Goal: Task Accomplishment & Management: Complete application form

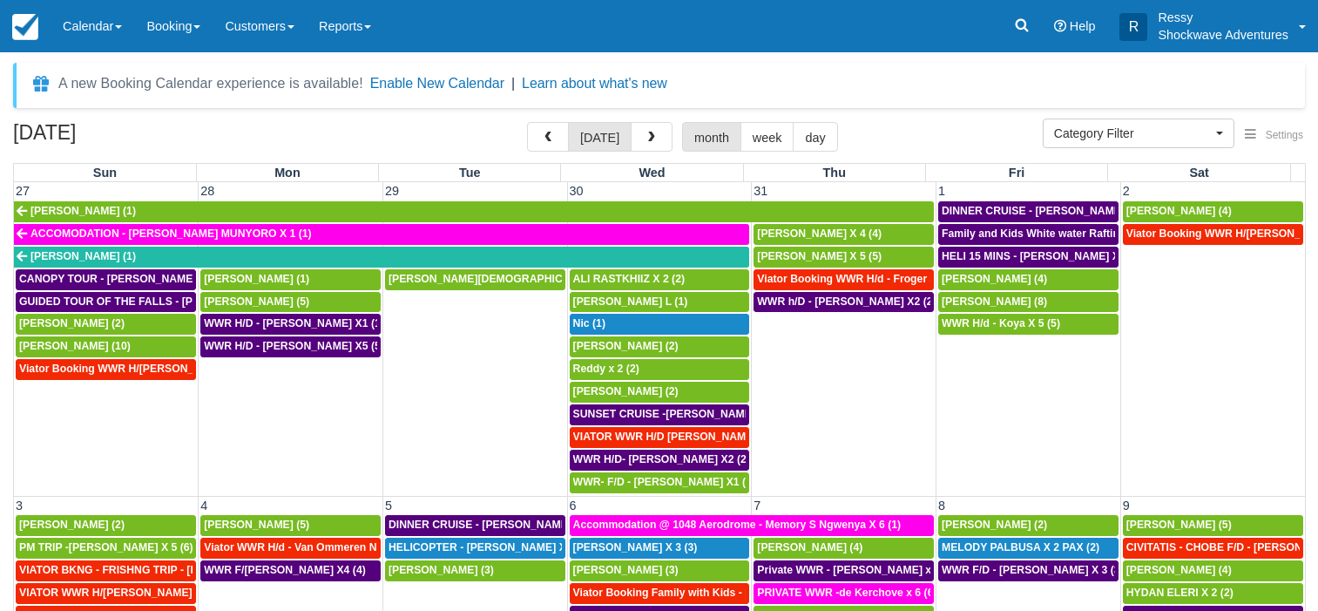
select select
click at [652, 135] on span "button" at bounding box center [651, 138] width 12 height 12
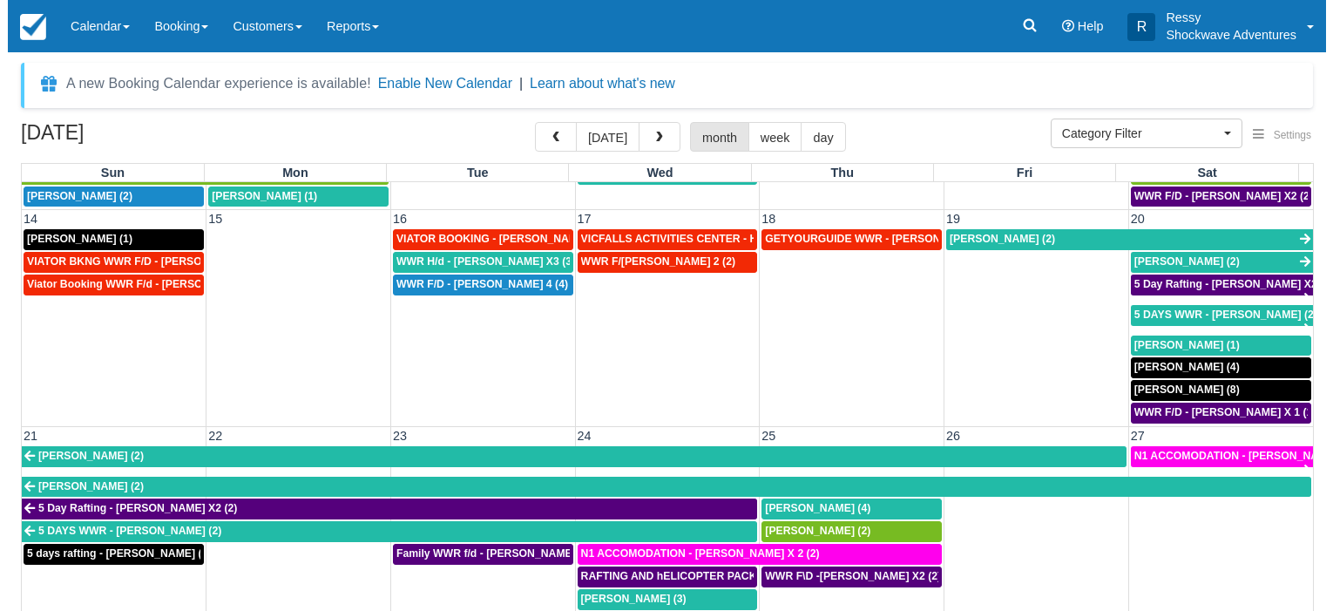
scroll to position [502, 0]
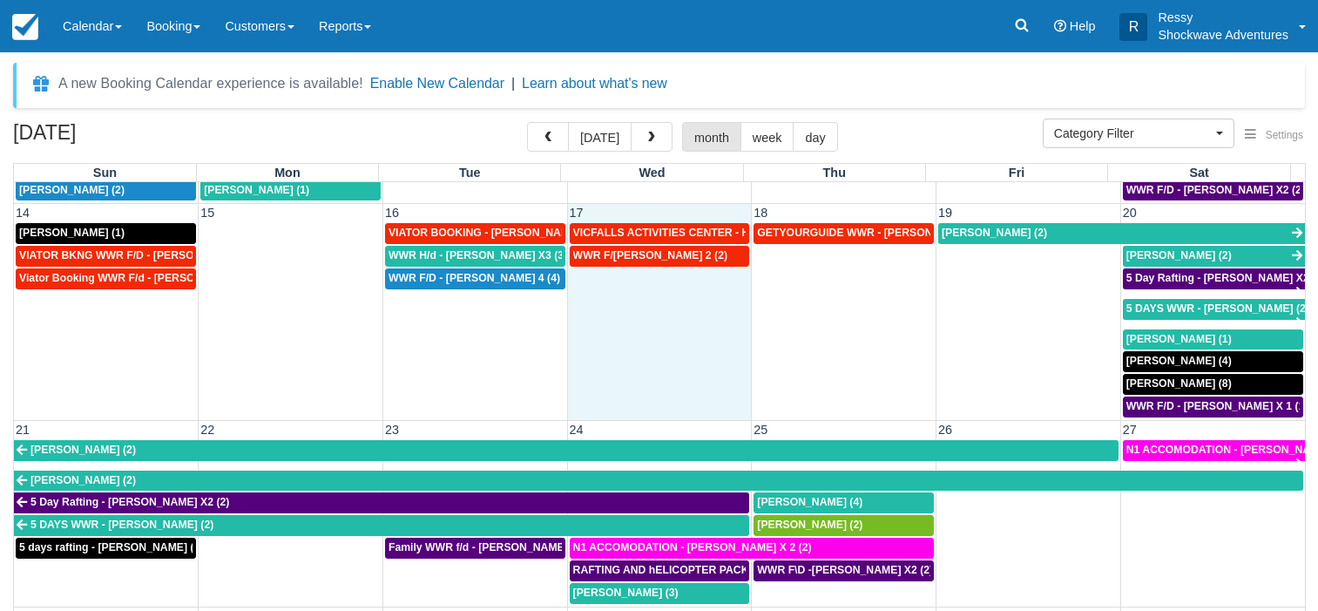
click at [690, 346] on td "WWR F/[PERSON_NAME] 2 (2)" at bounding box center [659, 331] width 185 height 173
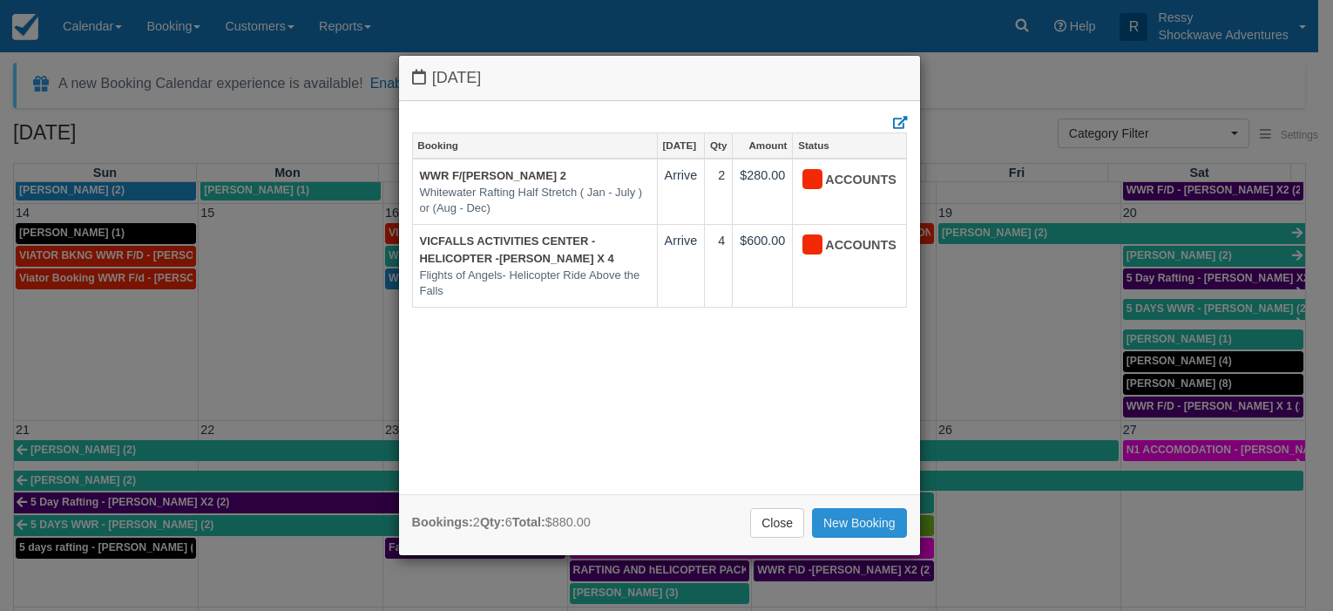
click at [844, 519] on link "New Booking" at bounding box center [859, 523] width 95 height 30
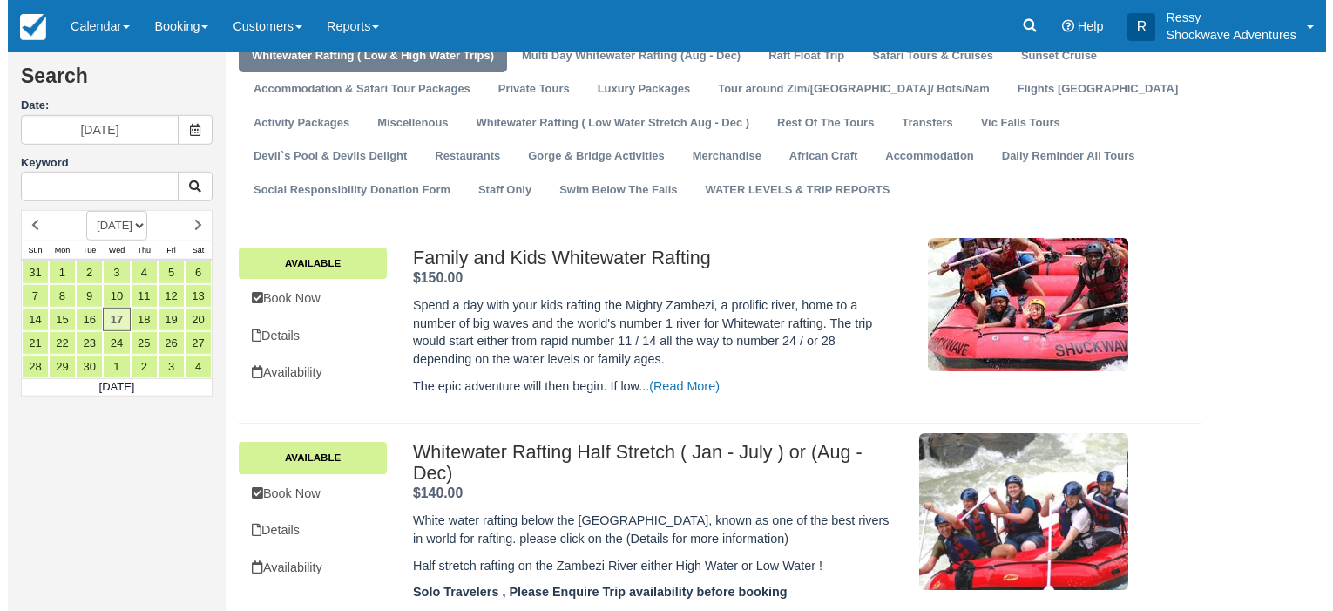
scroll to position [89, 0]
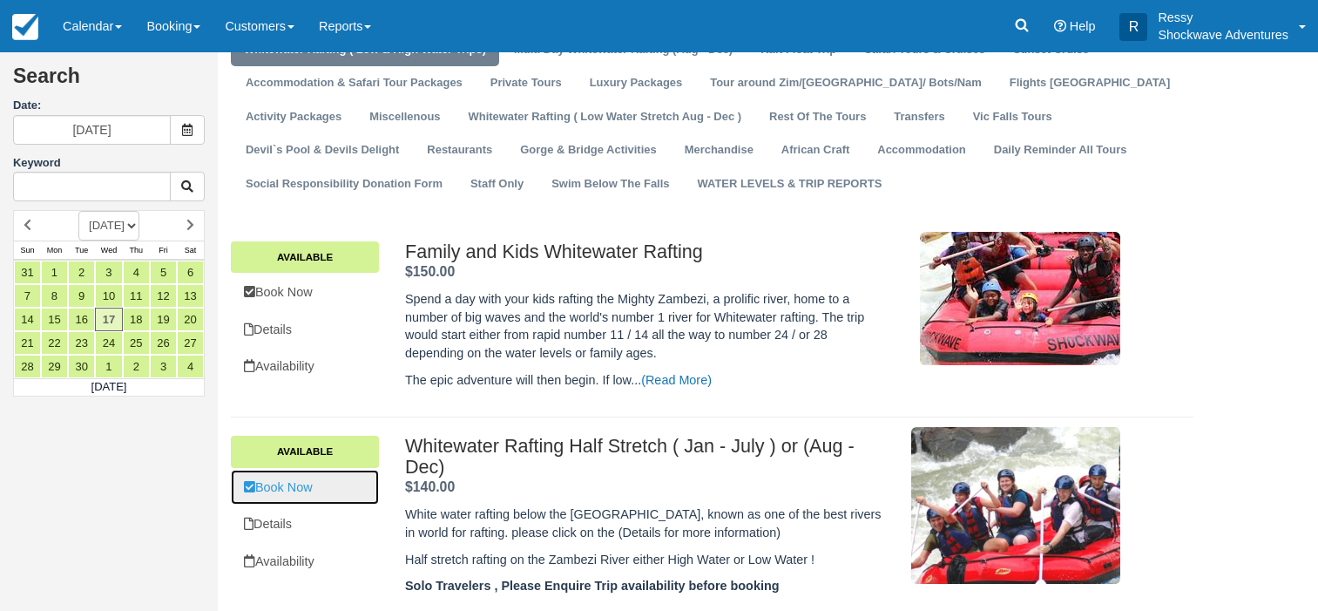
click at [304, 486] on link "Book Now" at bounding box center [305, 488] width 148 height 36
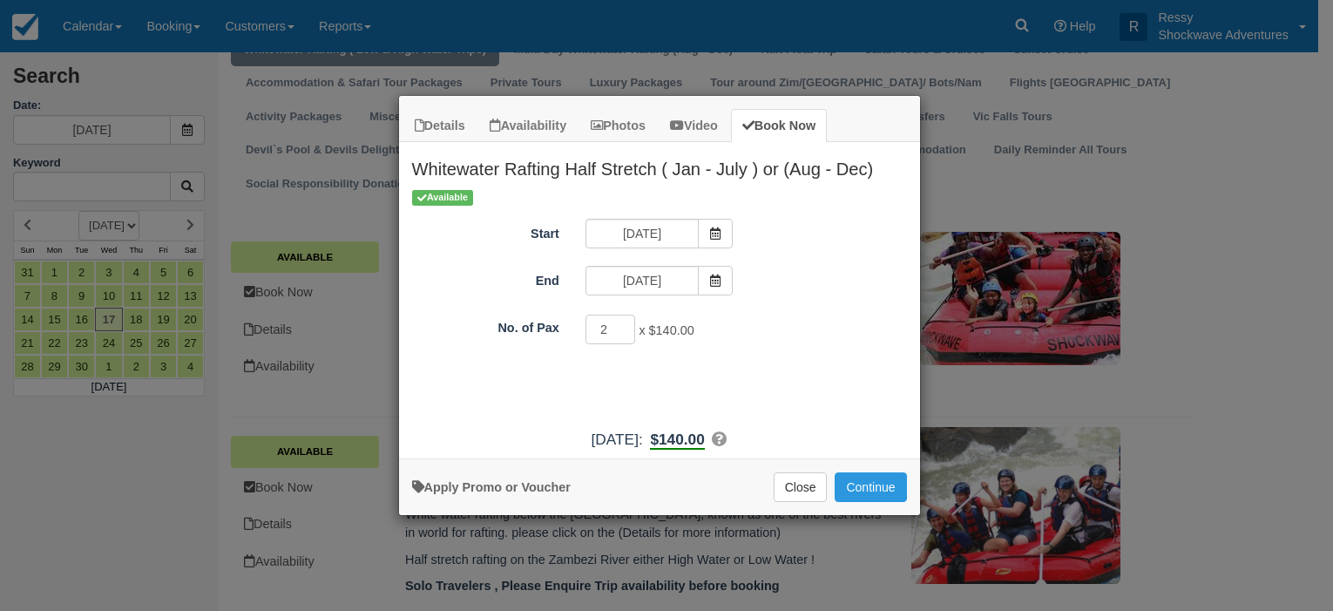
click at [620, 328] on input "2" at bounding box center [610, 329] width 51 height 30
type input "3"
click at [620, 328] on input "3" at bounding box center [610, 329] width 51 height 30
click at [861, 483] on button "Continue" at bounding box center [869, 487] width 71 height 30
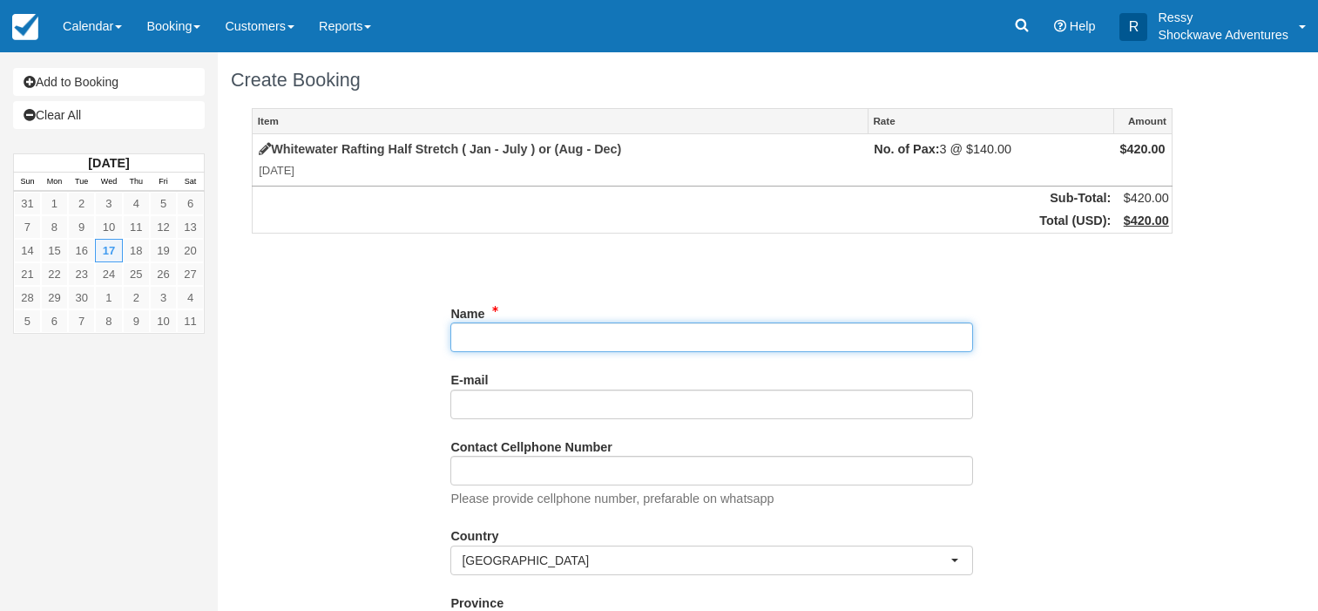
click at [553, 343] on input "Name" at bounding box center [711, 337] width 523 height 30
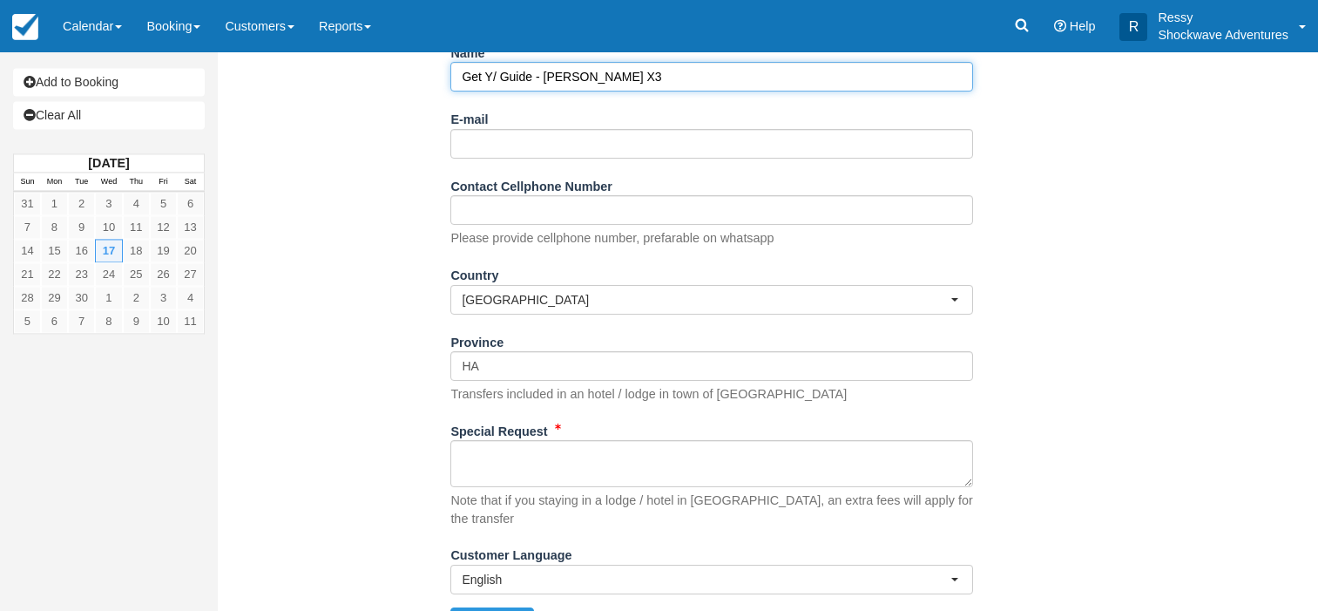
scroll to position [287, 0]
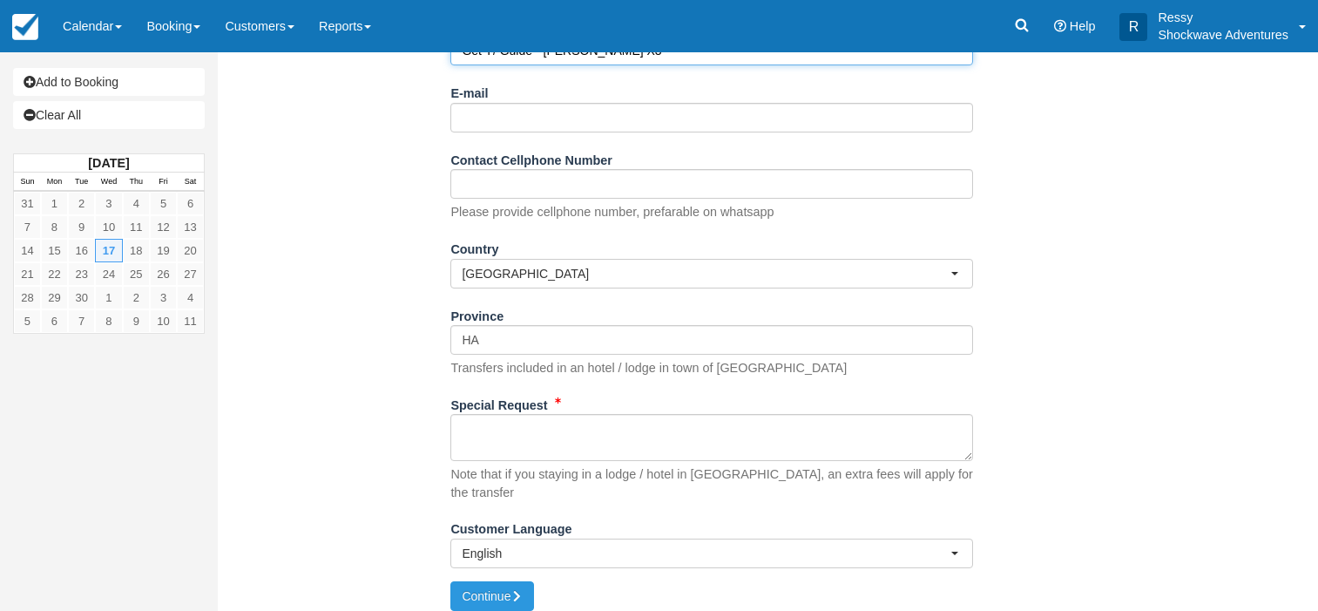
type input "Get Y/ Guide - Nika Ivanova X3"
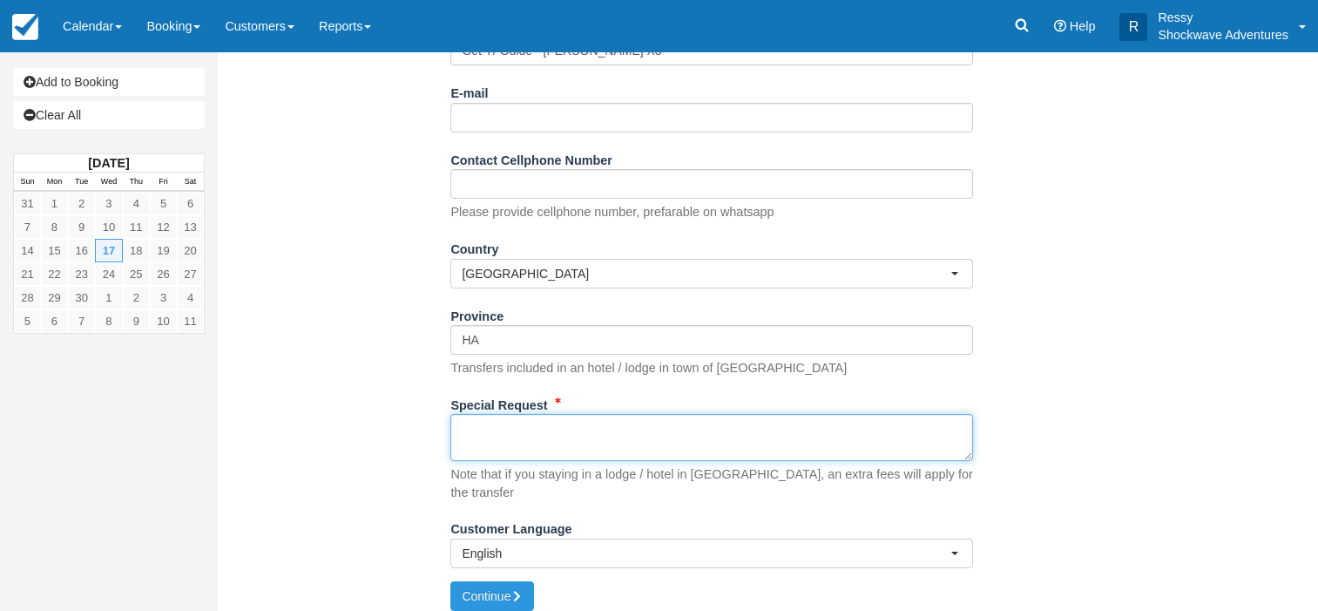
click at [662, 429] on textarea "Special Request" at bounding box center [711, 437] width 523 height 47
paste textarea "Most important data for this booking: Date: September 17, 2025 8:00 AM Price: $…"
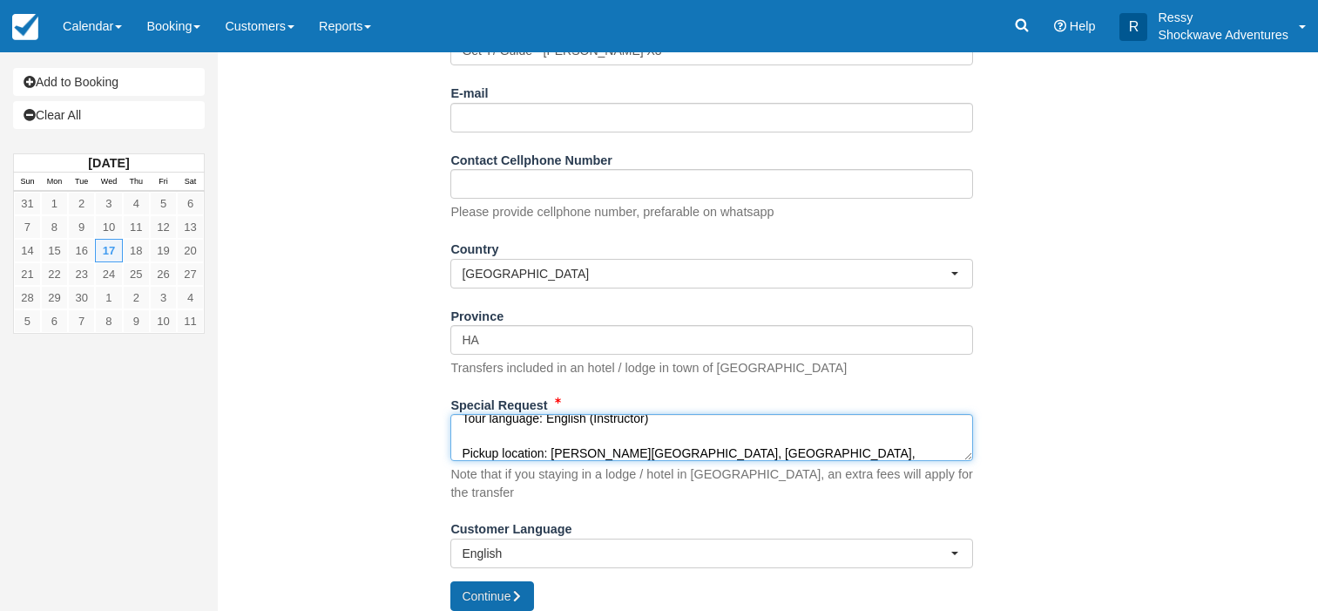
type textarea "Most important data for this booking: Date: September 17, 2025 8:00 AM Price: $…"
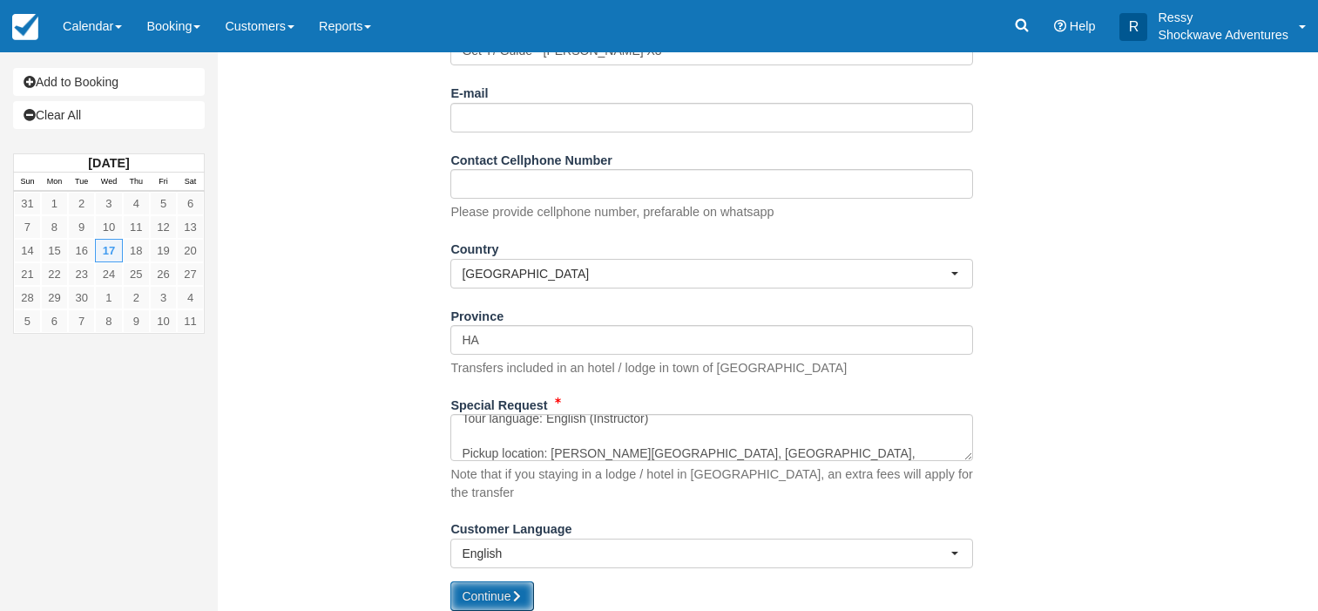
click at [473, 581] on button "Continue" at bounding box center [492, 596] width 84 height 30
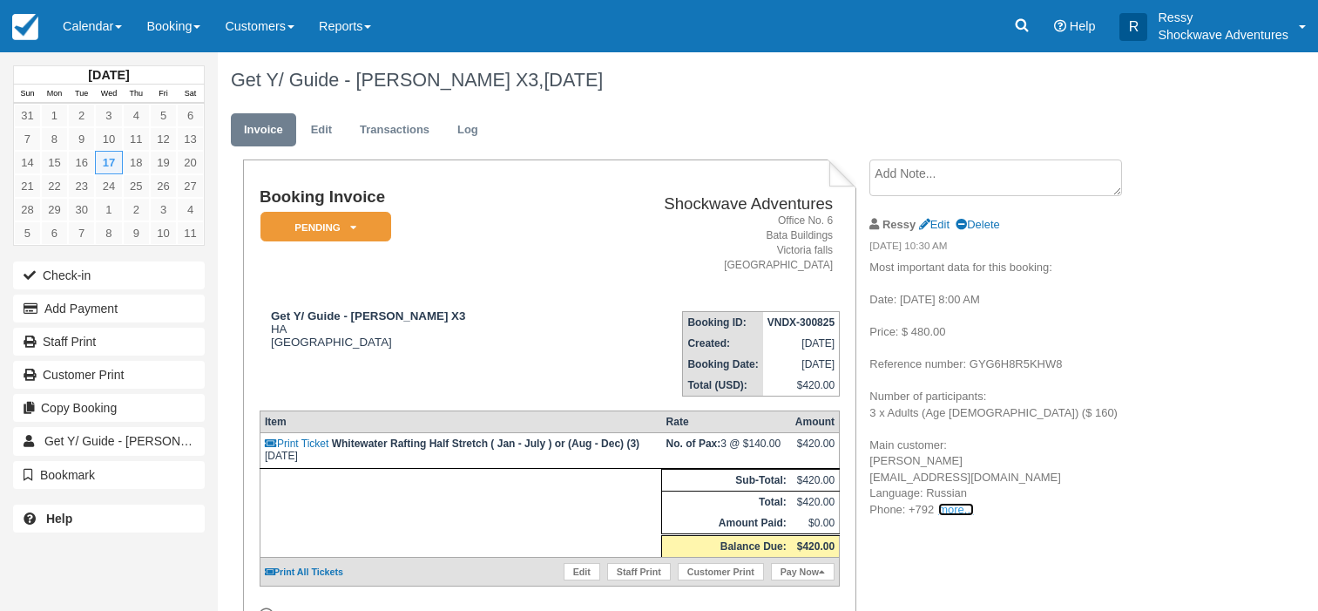
click at [948, 511] on link "more..." at bounding box center [955, 509] width 35 height 13
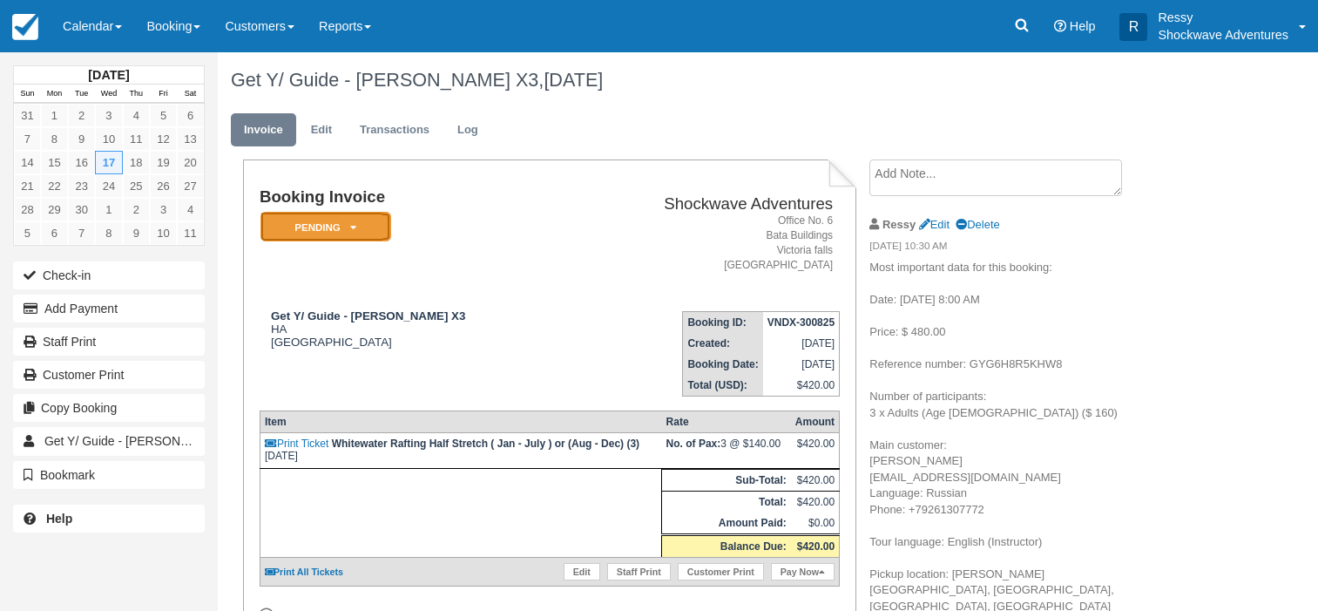
click at [362, 233] on em "Pending" at bounding box center [325, 227] width 131 height 30
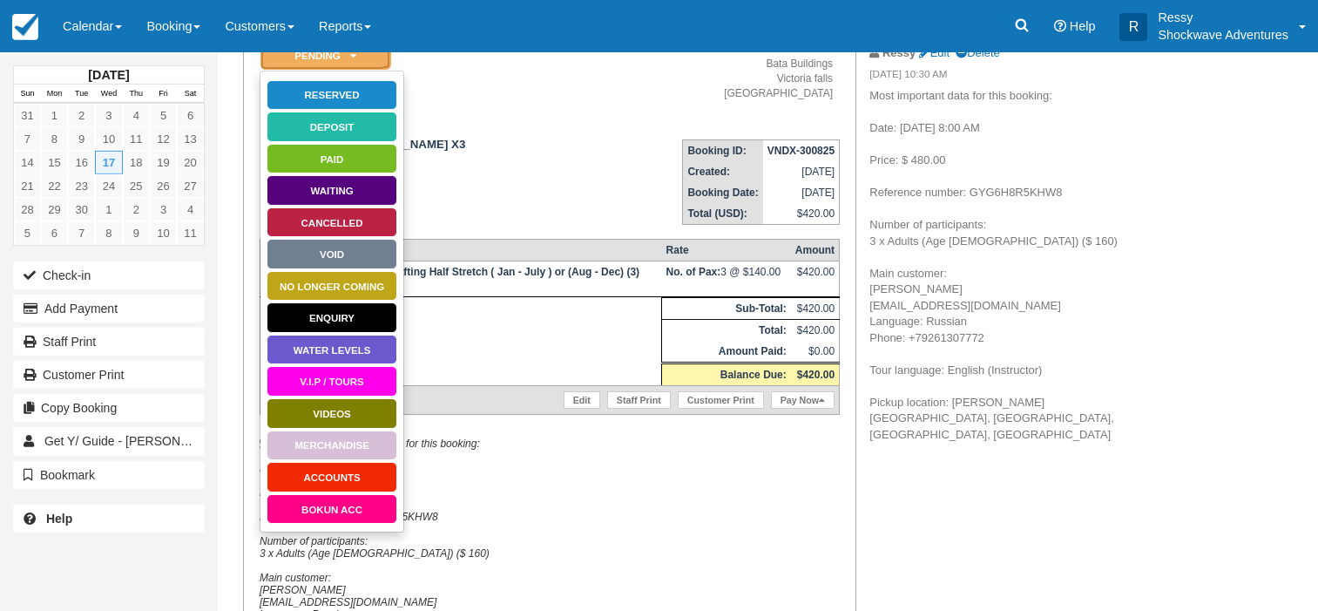
scroll to position [178, 0]
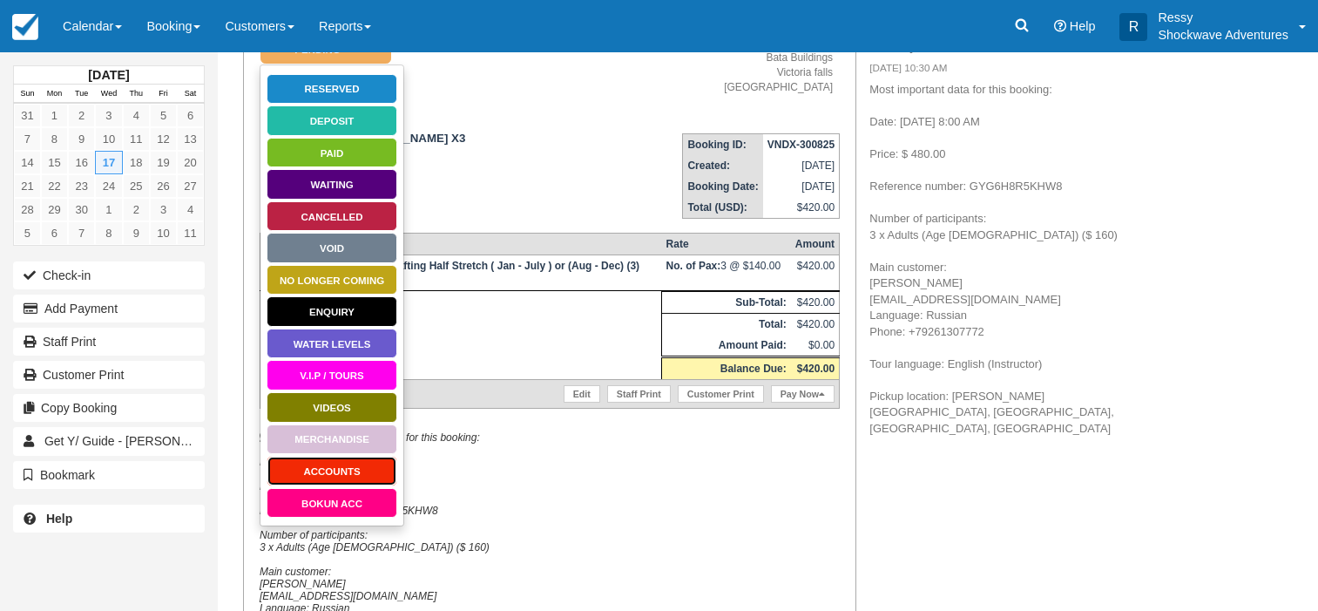
click at [337, 466] on link "ACCOUNTS" at bounding box center [332, 471] width 131 height 30
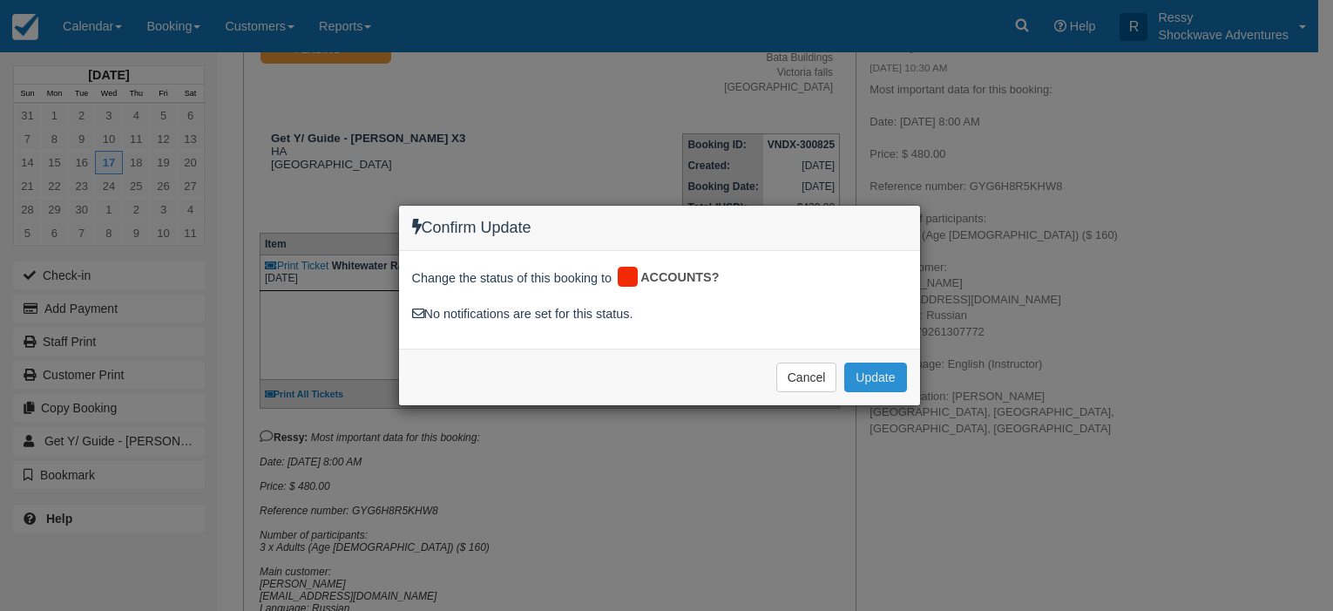
click at [872, 377] on button "Update" at bounding box center [875, 377] width 62 height 30
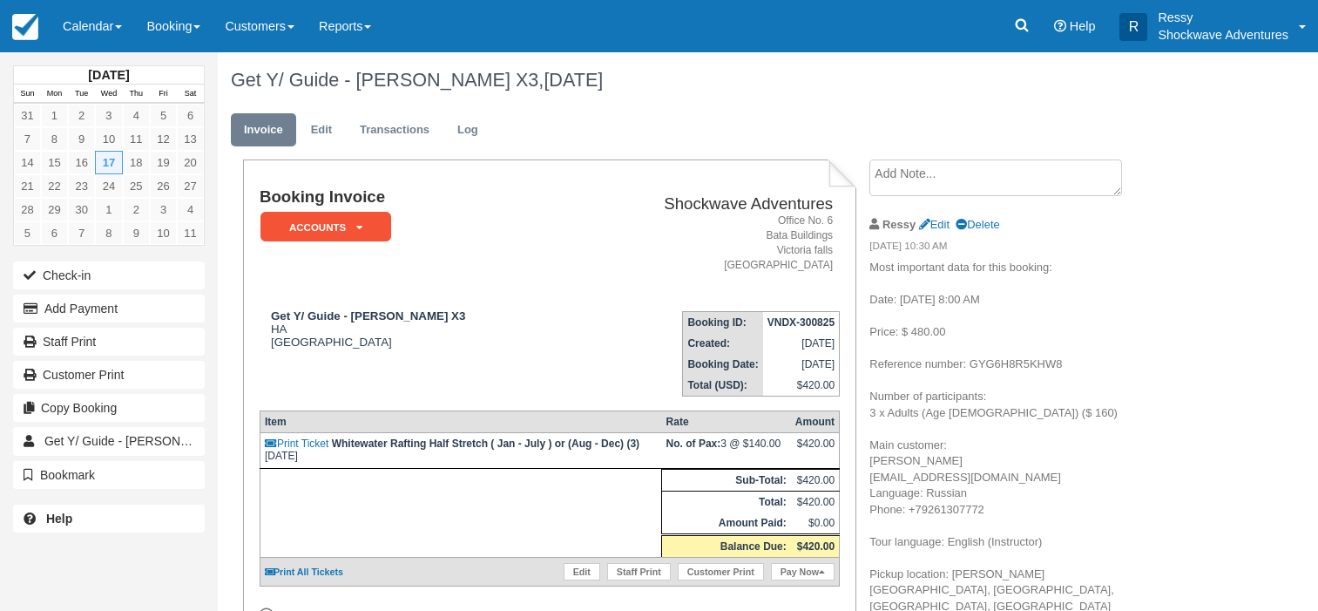
scroll to position [178, 0]
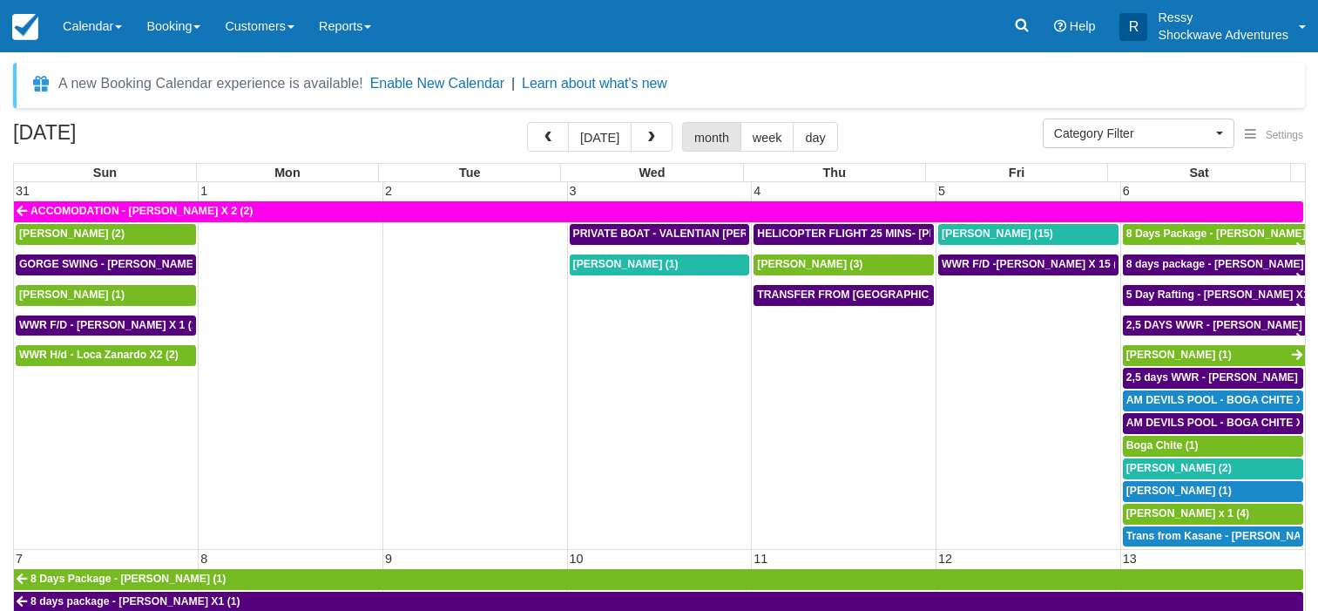
select select
